Goal: Information Seeking & Learning: Learn about a topic

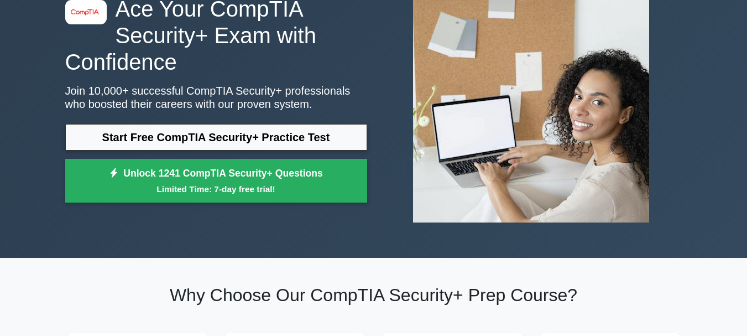
scroll to position [91, 0]
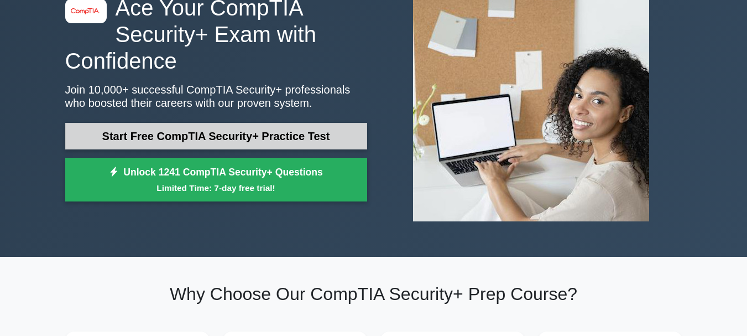
click at [276, 132] on link "Start Free CompTIA Security+ Practice Test" at bounding box center [216, 136] width 302 height 27
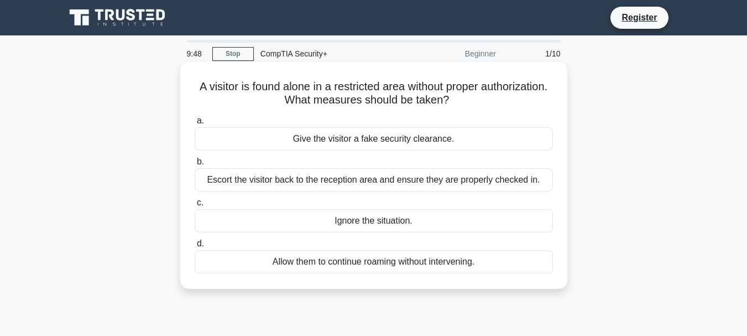
click at [396, 182] on div "Escort the visitor back to the reception area and ensure they are properly chec…" at bounding box center [374, 179] width 358 height 23
click at [195, 165] on input "b. Escort the visitor back to the reception area and ensure they are properly c…" at bounding box center [195, 161] width 0 height 7
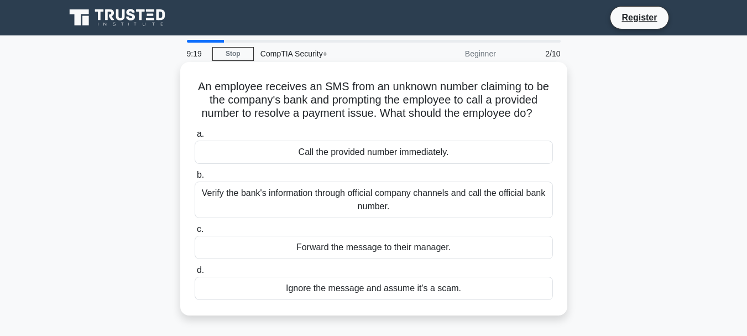
click at [463, 193] on div "Verify the bank's information through official company channels and call the of…" at bounding box center [374, 199] width 358 height 36
click at [195, 179] on input "b. Verify the bank's information through official company channels and call the…" at bounding box center [195, 174] width 0 height 7
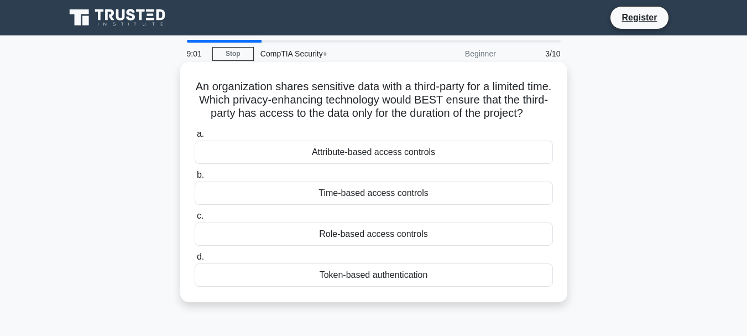
click at [464, 205] on div "Time-based access controls" at bounding box center [374, 192] width 358 height 23
click at [195, 179] on input "b. Time-based access controls" at bounding box center [195, 174] width 0 height 7
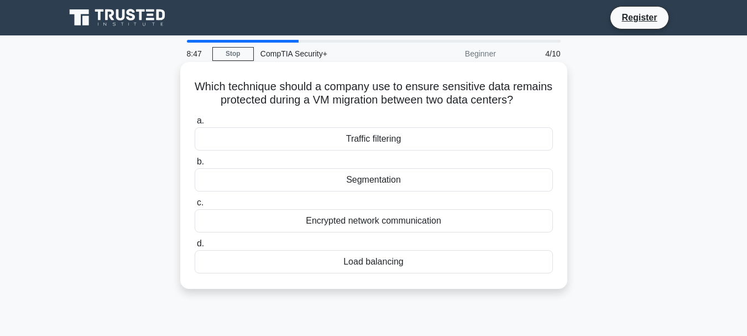
click at [451, 191] on div "Segmentation" at bounding box center [374, 179] width 358 height 23
click at [195, 165] on input "b. Segmentation" at bounding box center [195, 161] width 0 height 7
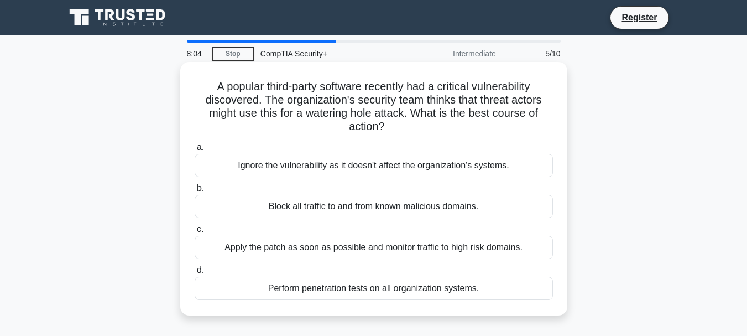
click at [486, 249] on div "Apply the patch as soon as possible and monitor traffic to high risk domains." at bounding box center [374, 246] width 358 height 23
click at [195, 233] on input "c. Apply the patch as soon as possible and monitor traffic to high risk domains." at bounding box center [195, 229] width 0 height 7
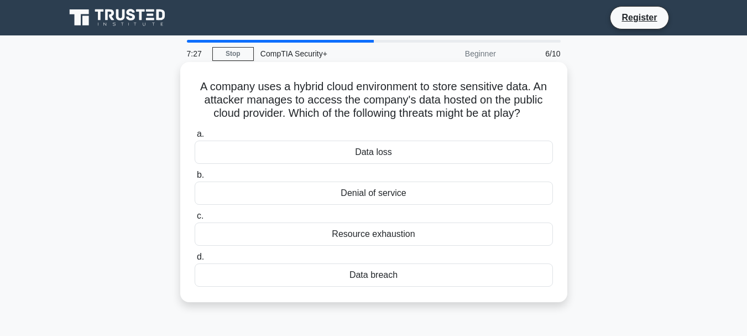
click at [385, 275] on div "Data breach" at bounding box center [374, 274] width 358 height 23
click at [195, 260] on input "d. Data breach" at bounding box center [195, 256] width 0 height 7
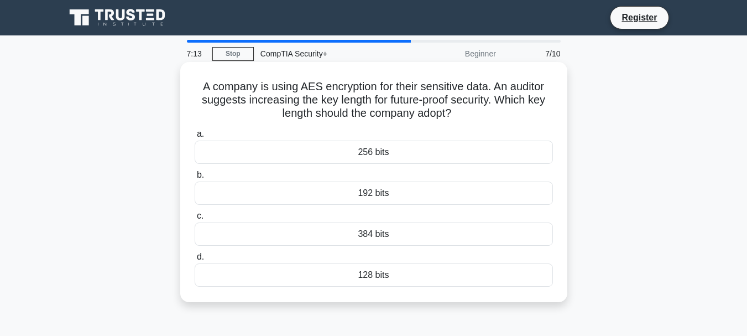
click at [469, 144] on div "256 bits" at bounding box center [374, 151] width 358 height 23
click at [195, 138] on input "a. 256 bits" at bounding box center [195, 133] width 0 height 7
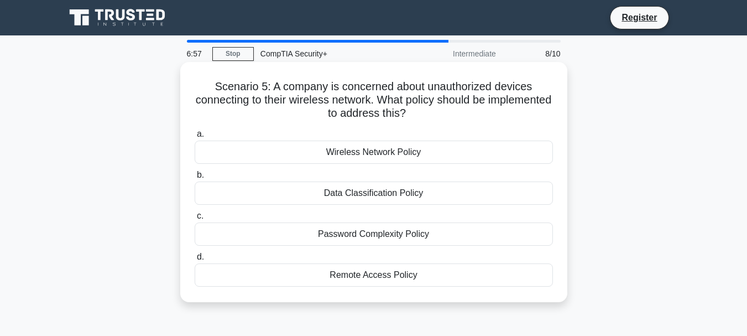
click at [418, 146] on div "Wireless Network Policy" at bounding box center [374, 151] width 358 height 23
click at [195, 138] on input "a. Wireless Network Policy" at bounding box center [195, 133] width 0 height 7
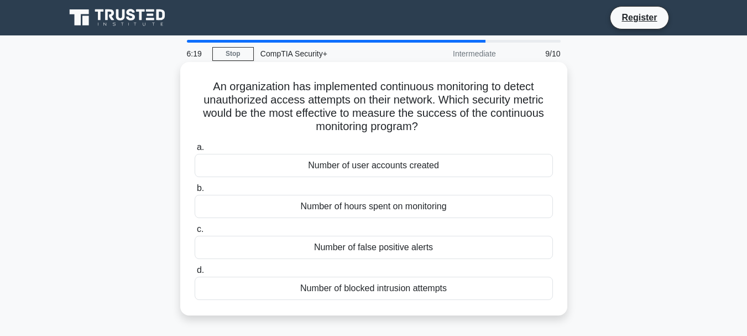
click at [410, 287] on div "Number of blocked intrusion attempts" at bounding box center [374, 287] width 358 height 23
click at [195, 274] on input "d. Number of blocked intrusion attempts" at bounding box center [195, 269] width 0 height 7
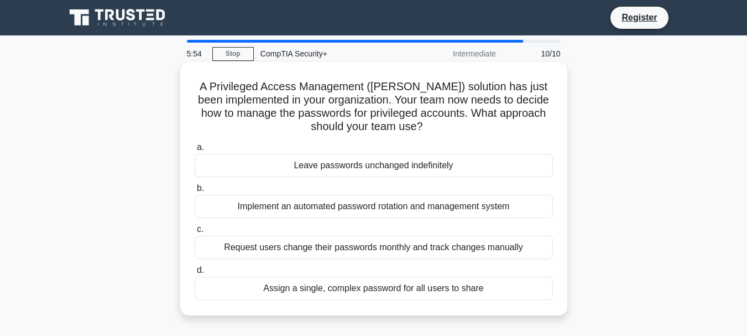
click at [502, 243] on div "Request users change their passwords monthly and track changes manually" at bounding box center [374, 246] width 358 height 23
click at [195, 233] on input "c. Request users change their passwords monthly and track changes manually" at bounding box center [195, 229] width 0 height 7
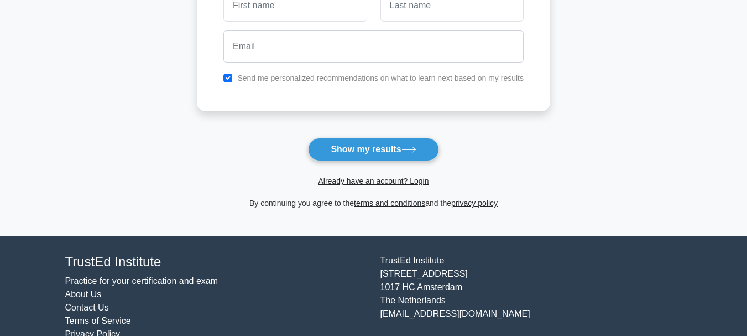
scroll to position [198, 0]
